Goal: Transaction & Acquisition: Purchase product/service

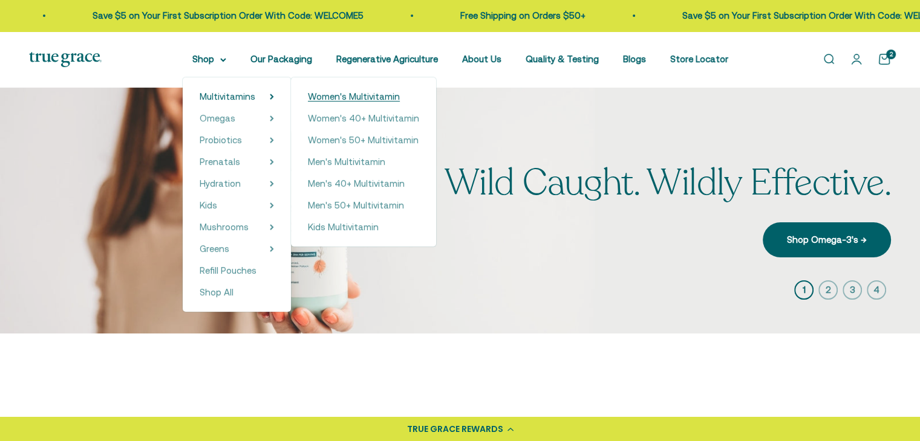
click at [382, 97] on span "Women's Multivitamin" at bounding box center [354, 96] width 92 height 10
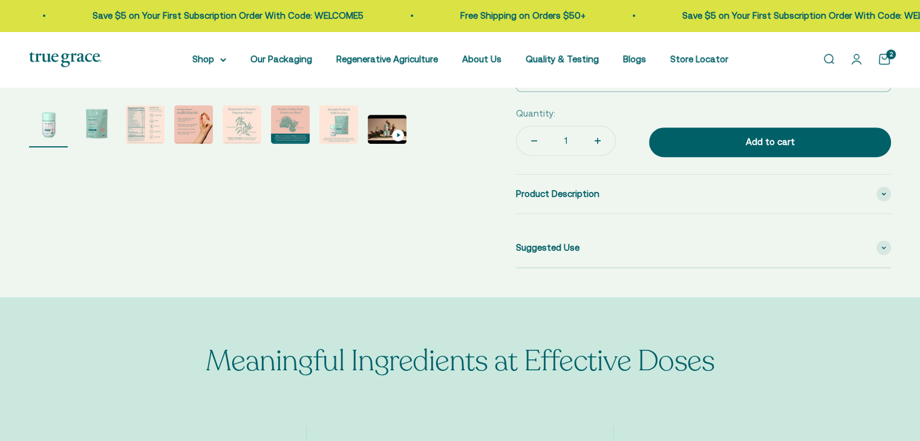
select select "3"
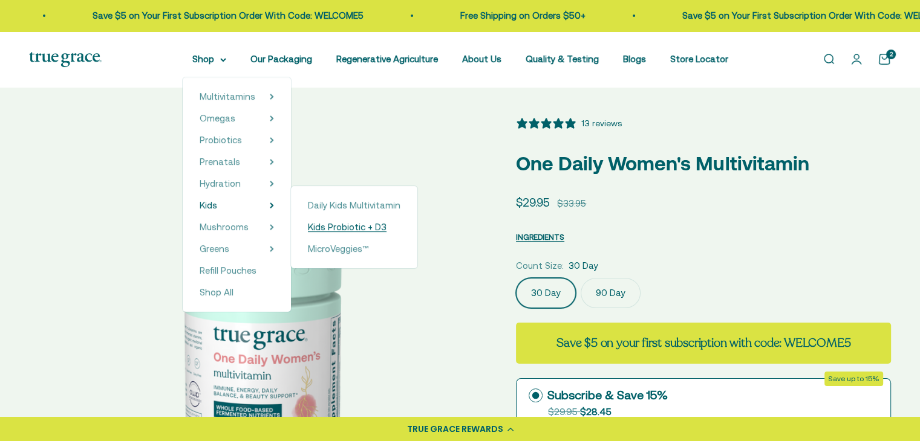
click at [356, 223] on span "Kids Probiotic + D3" at bounding box center [347, 227] width 79 height 10
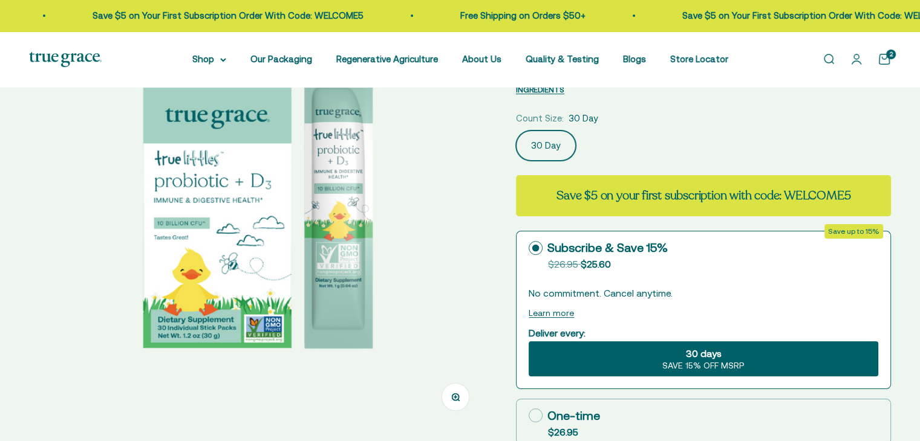
select select "3"
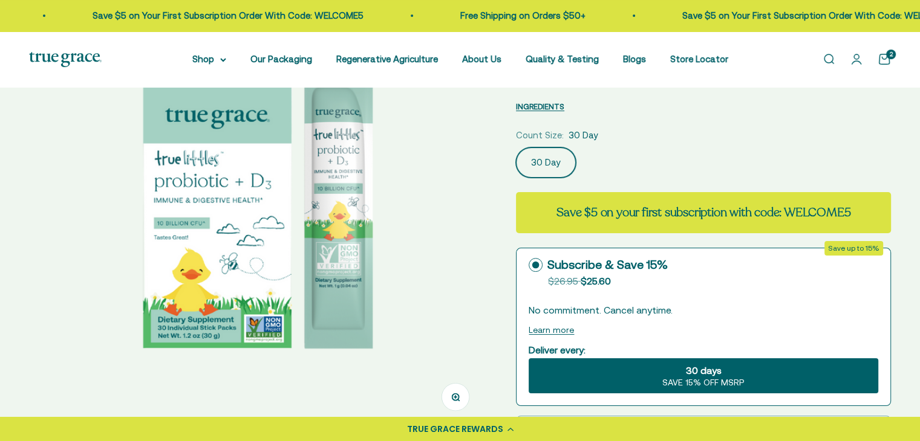
scroll to position [181, 0]
